Goal: Check status: Check status

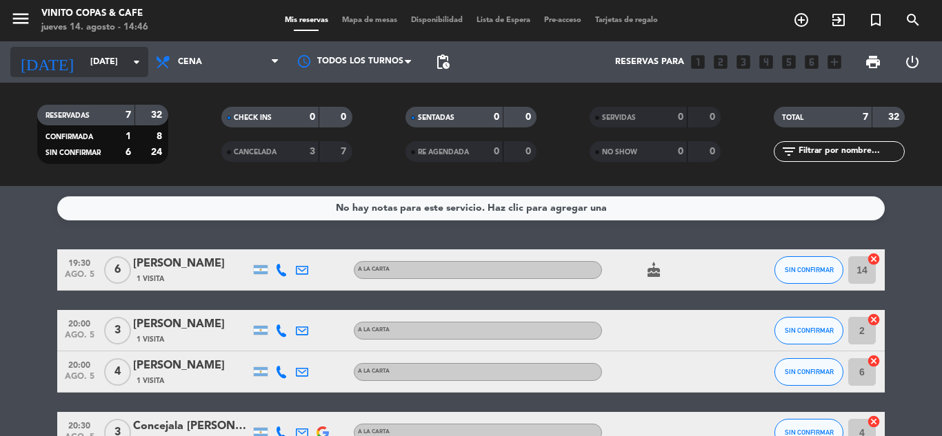
click at [137, 65] on icon "arrow_drop_down" at bounding box center [136, 62] width 17 height 17
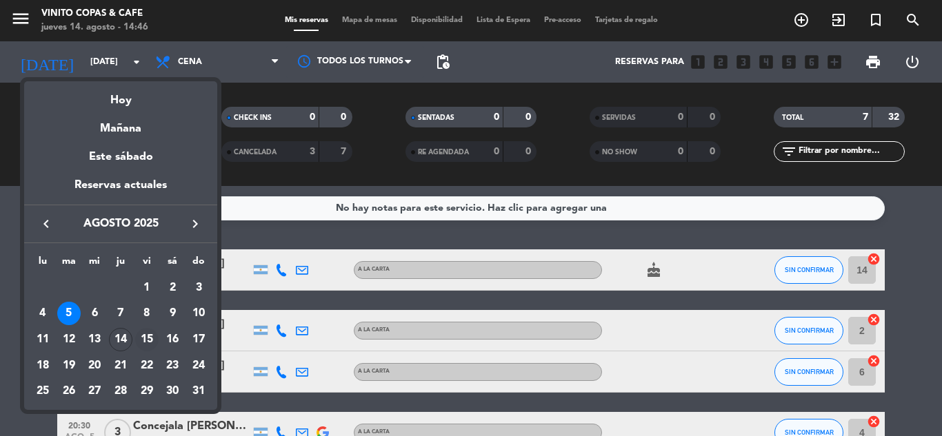
click at [151, 339] on div "15" at bounding box center [146, 339] width 23 height 23
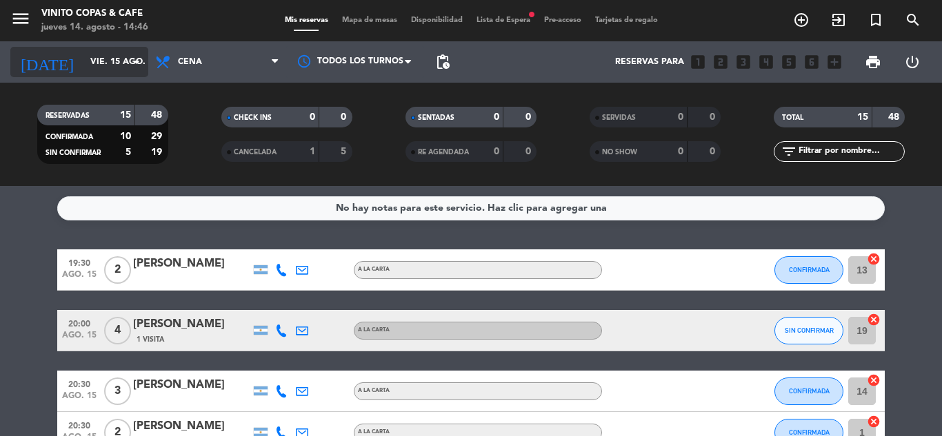
click at [123, 66] on input "vie. 15 ago." at bounding box center [141, 61] width 117 height 23
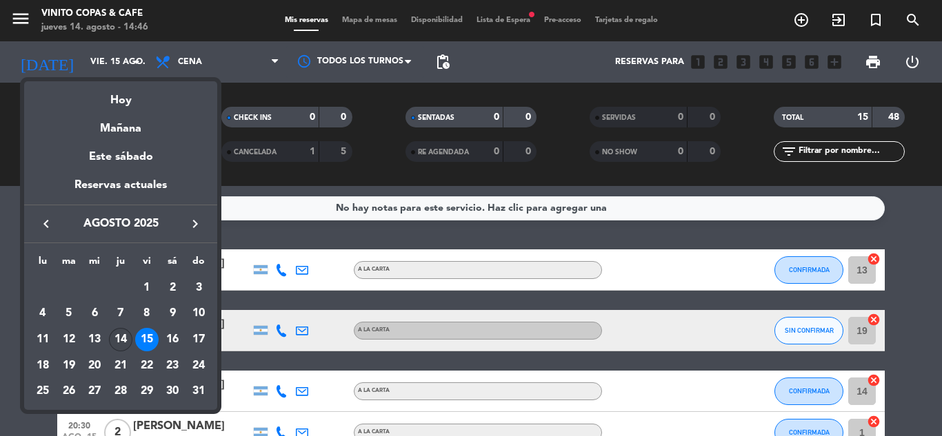
click at [119, 338] on div "14" at bounding box center [120, 339] width 23 height 23
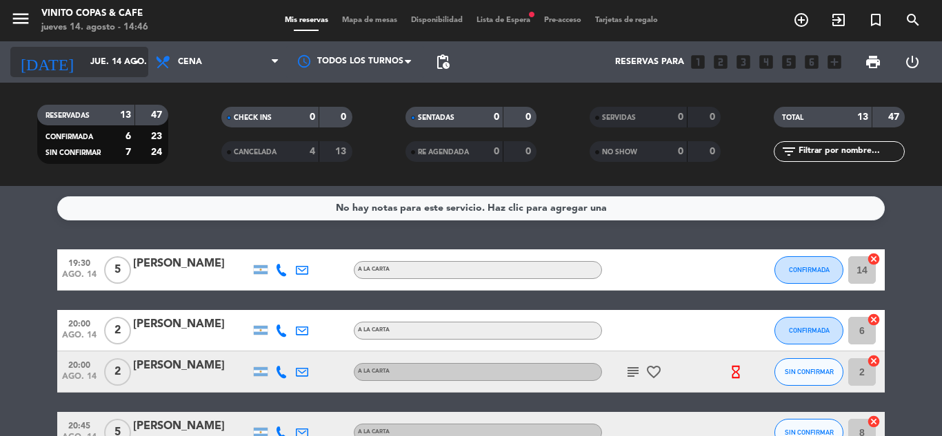
click at [123, 66] on input "jue. 14 ago." at bounding box center [141, 61] width 117 height 23
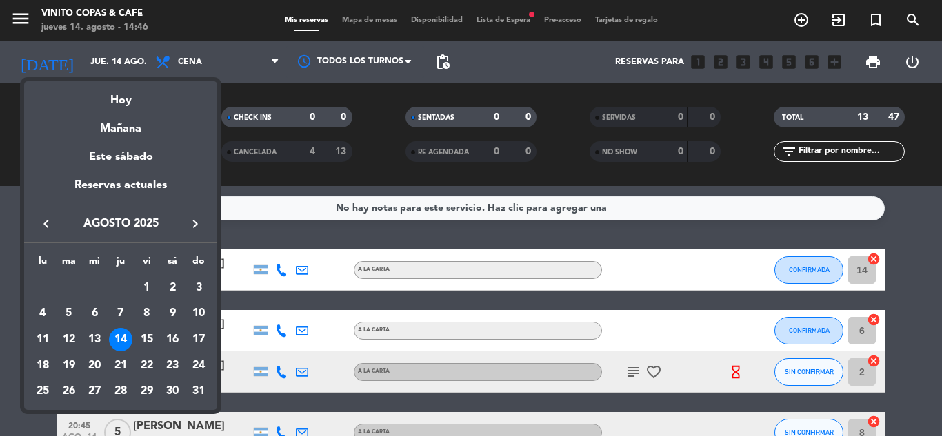
drag, startPoint x: 150, startPoint y: 335, endPoint x: 119, endPoint y: 332, distance: 30.5
click at [149, 335] on div "15" at bounding box center [146, 339] width 23 height 23
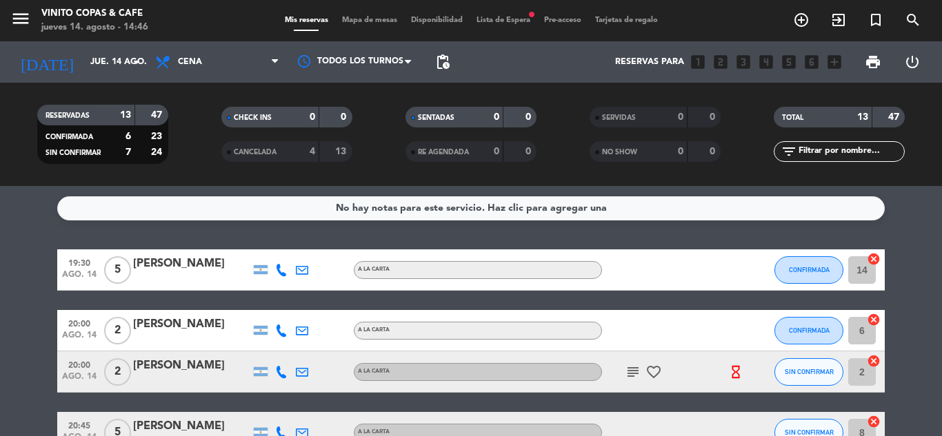
type input "vie. 15 ago."
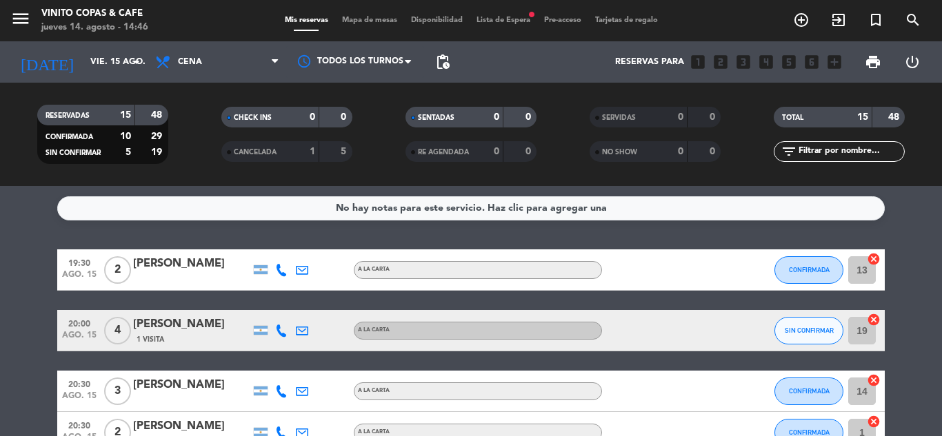
click at [529, 19] on span "Lista de Espera fiber_manual_record" at bounding box center [503, 21] width 68 height 8
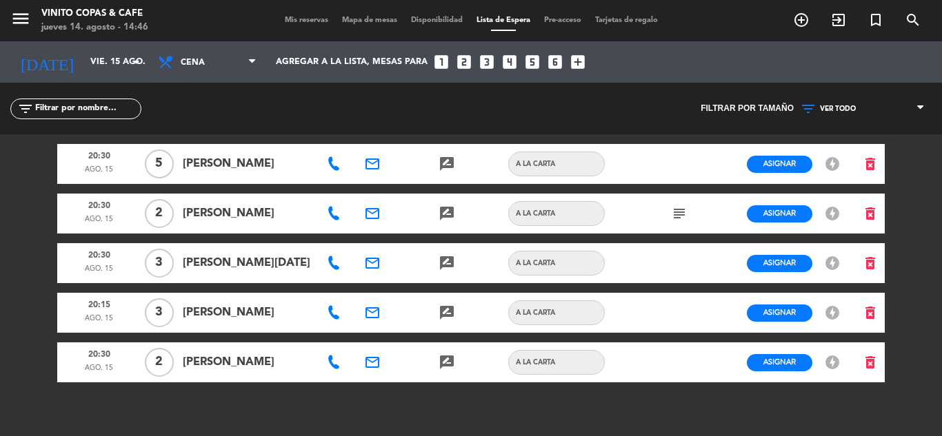
click at [680, 214] on icon "subject" at bounding box center [679, 213] width 17 height 17
click at [0, 196] on div "menu Vinito Copas & Cafe [DATE] 14. agosto - 14:46 Mis reservas Mapa de mesas D…" at bounding box center [471, 218] width 942 height 436
click at [304, 23] on span "Mis reservas" at bounding box center [306, 21] width 57 height 8
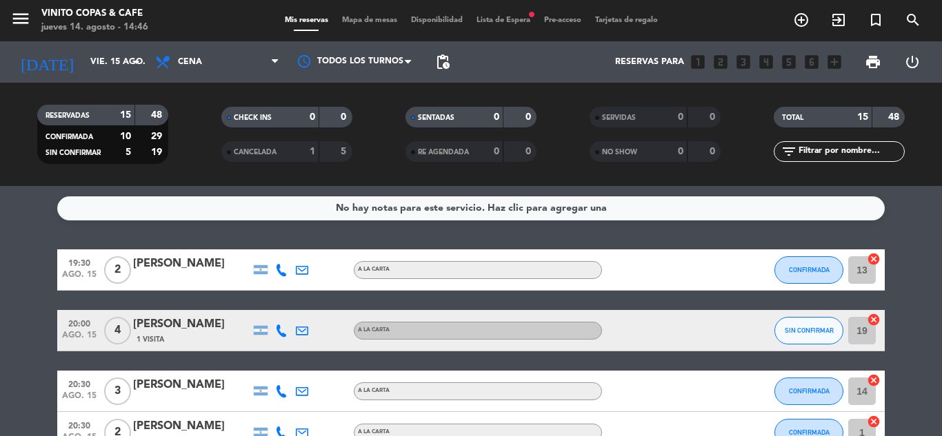
click at [488, 23] on span "Lista de Espera fiber_manual_record" at bounding box center [503, 21] width 68 height 8
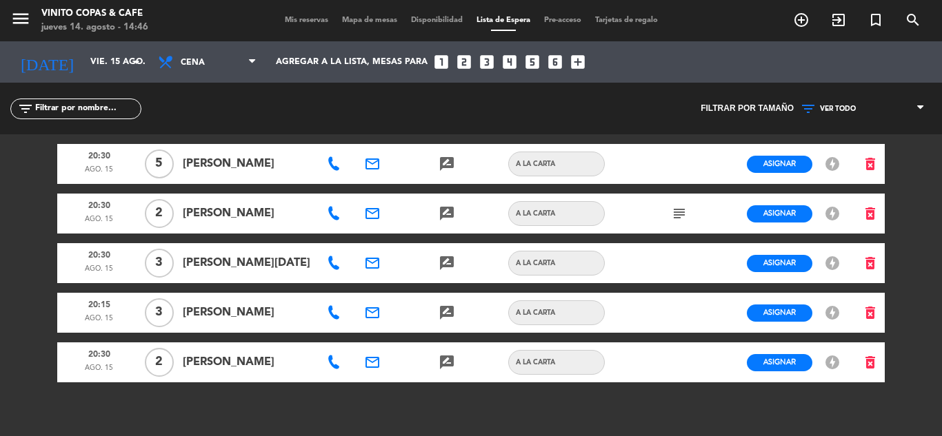
click at [306, 21] on span "Mis reservas" at bounding box center [306, 21] width 57 height 8
